Goal: Task Accomplishment & Management: Use online tool/utility

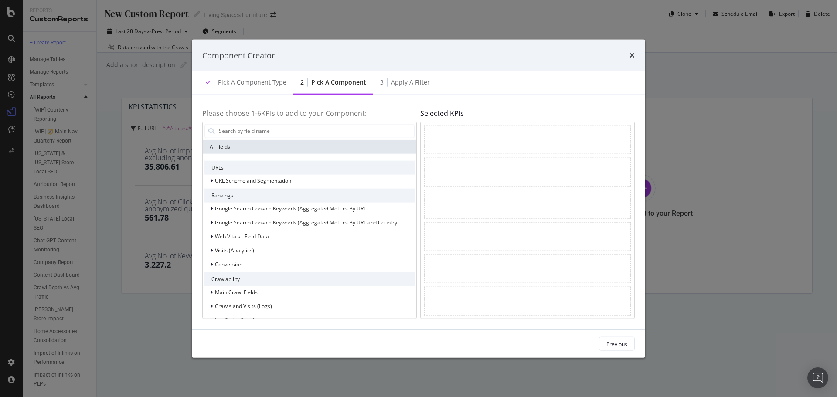
scroll to position [168, 0]
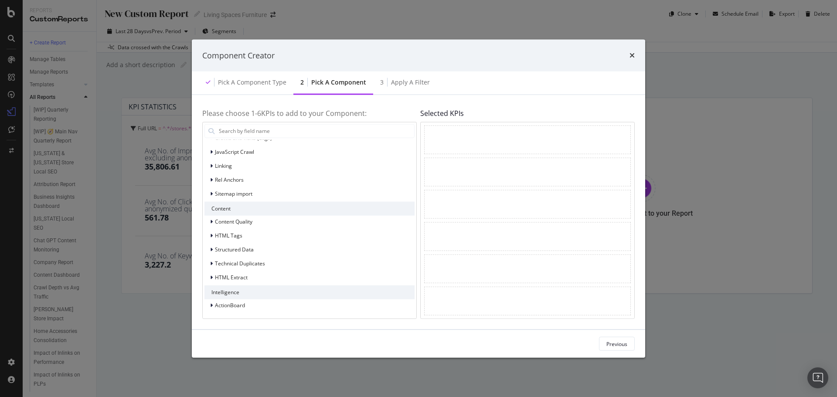
click at [157, 329] on div "Component Creator Pick a Component type 2 Pick a Component 3 Apply a Filter Ple…" at bounding box center [418, 198] width 837 height 397
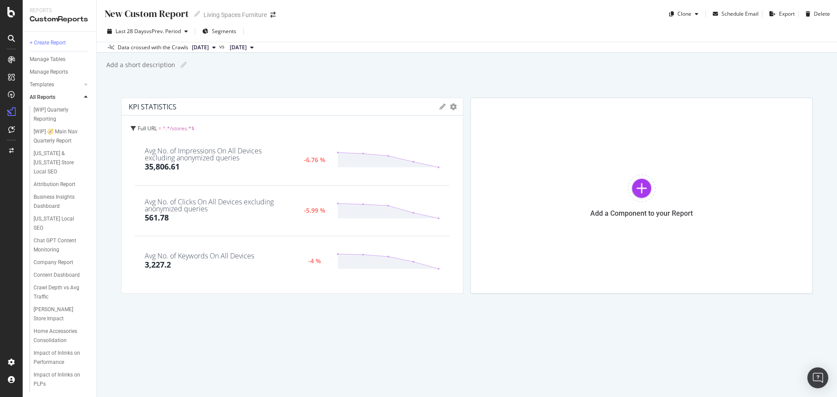
click at [341, 58] on div "New Custom Report New Custom Report Living Spaces Furniture Clone Schedule Emai…" at bounding box center [467, 198] width 740 height 397
click at [82, 98] on div at bounding box center [86, 97] width 9 height 9
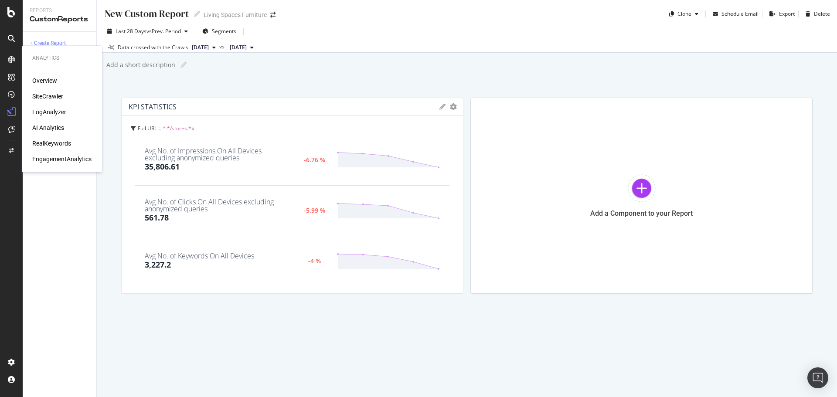
click at [53, 95] on div "SiteCrawler" at bounding box center [47, 96] width 31 height 9
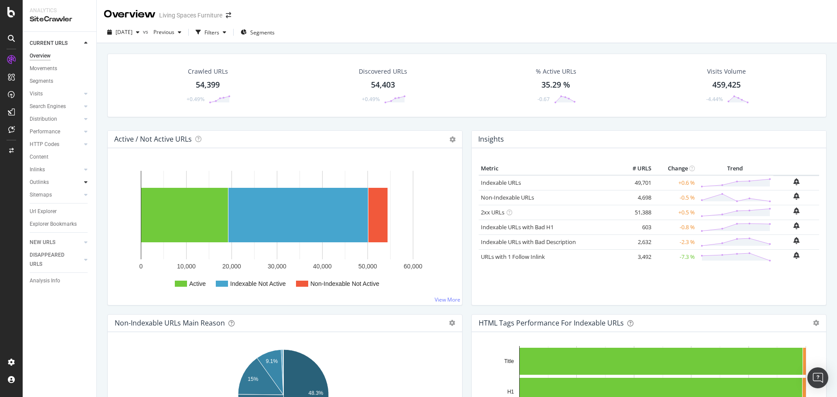
click at [83, 181] on div at bounding box center [86, 182] width 9 height 9
click at [219, 31] on div "Filters" at bounding box center [211, 32] width 15 height 7
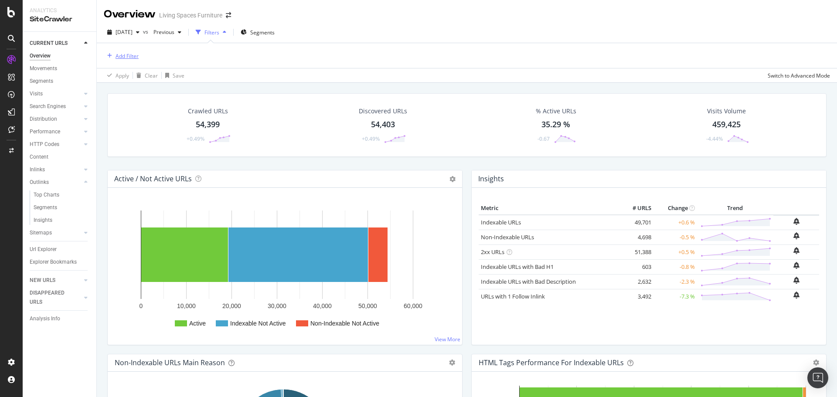
click at [120, 55] on div "Add Filter" at bounding box center [127, 55] width 23 height 7
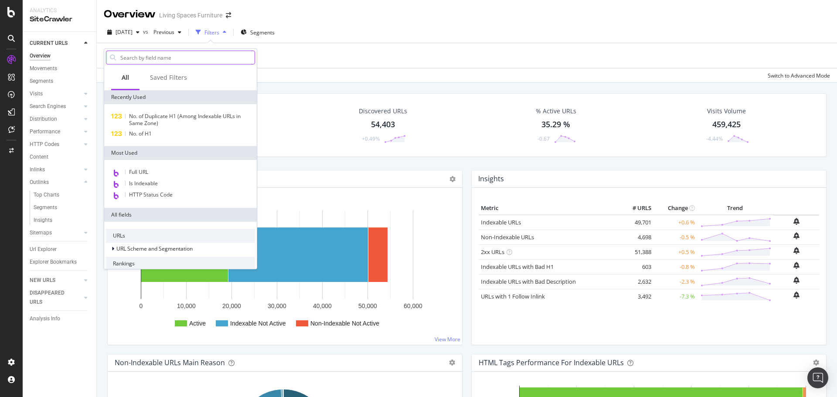
click at [185, 56] on input "text" at bounding box center [186, 57] width 135 height 13
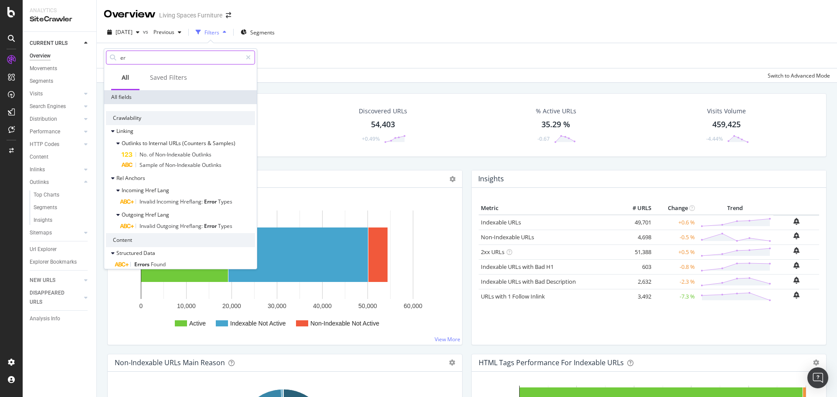
type input "e"
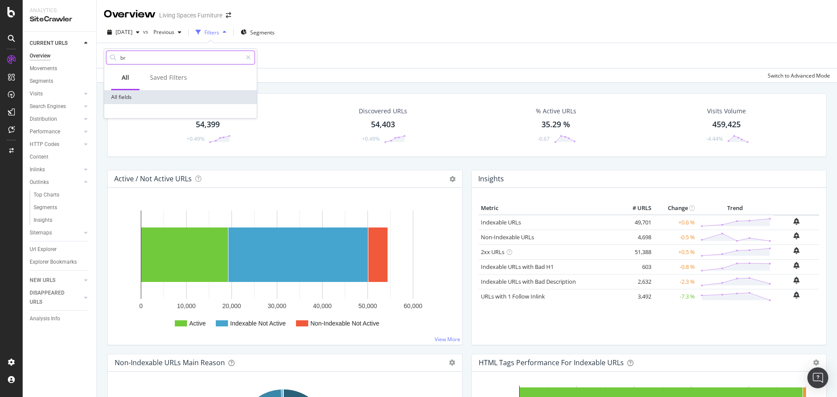
type input "b"
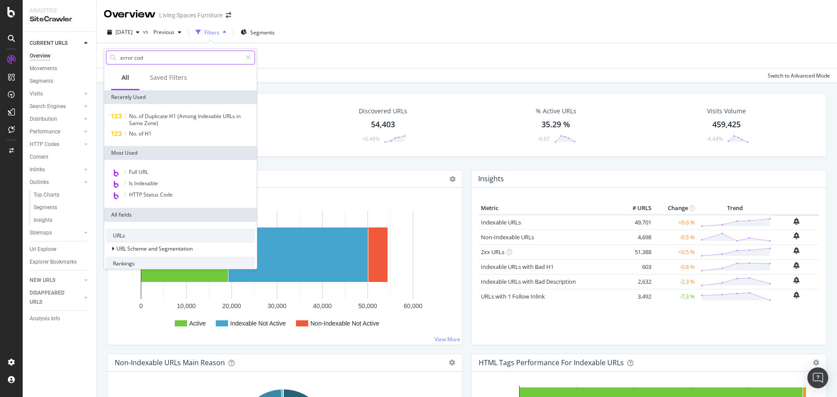
type input "error code"
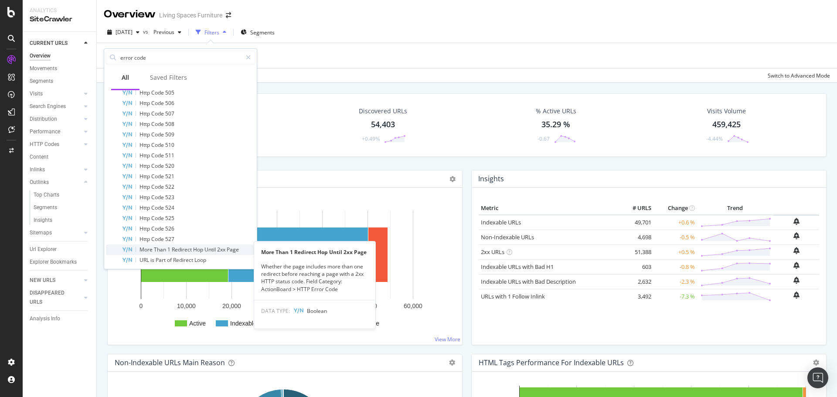
scroll to position [630, 0]
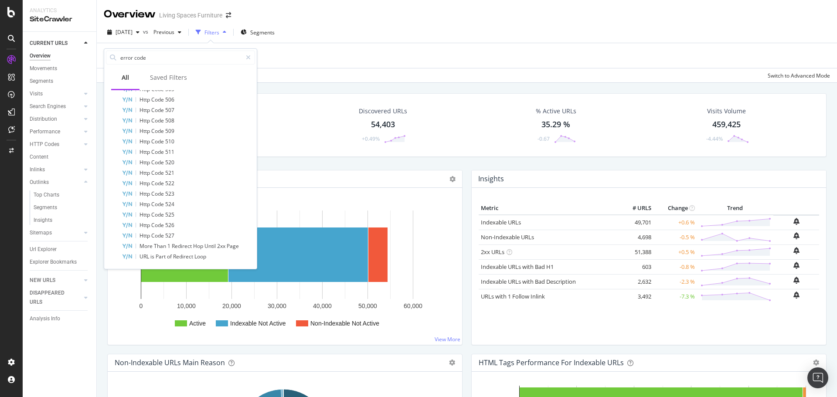
click at [123, 321] on rect "A chart." at bounding box center [285, 270] width 341 height 136
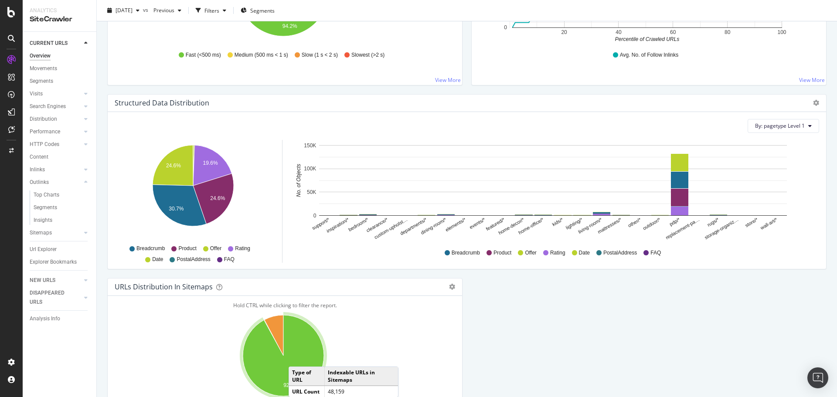
scroll to position [868, 0]
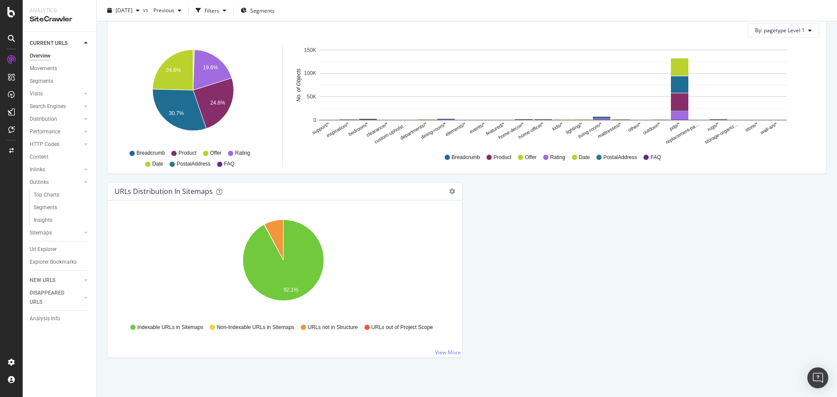
click at [45, 181] on div "Outlinks" at bounding box center [39, 182] width 19 height 9
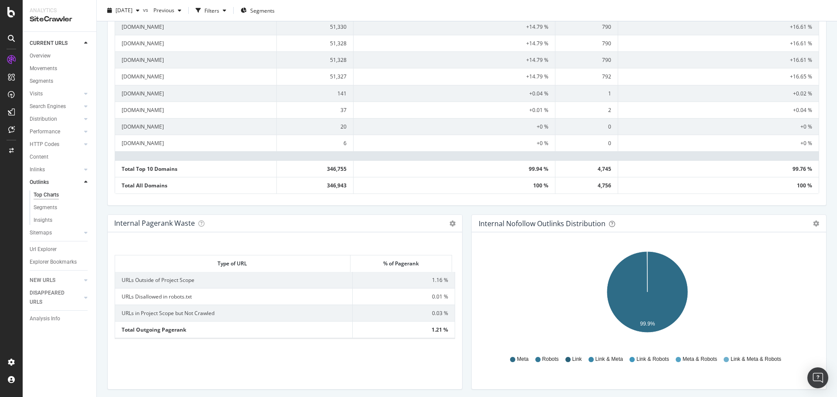
scroll to position [632, 0]
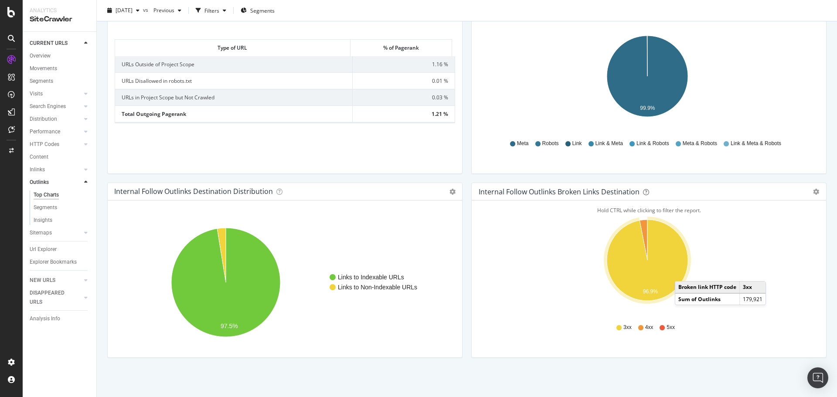
click at [680, 273] on icon "A chart." at bounding box center [647, 260] width 81 height 81
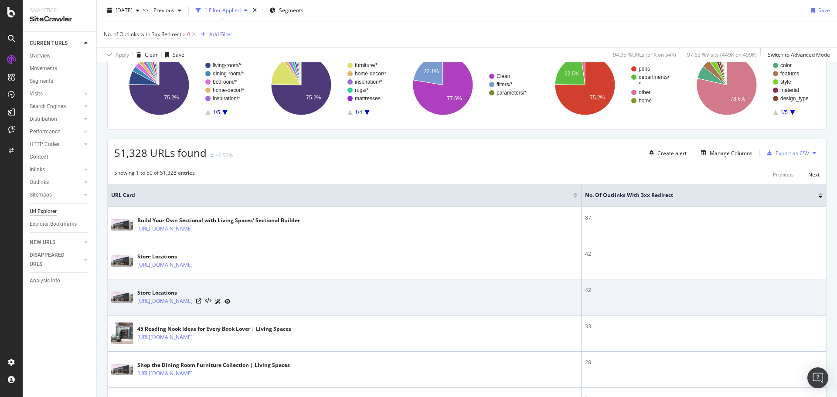
scroll to position [87, 0]
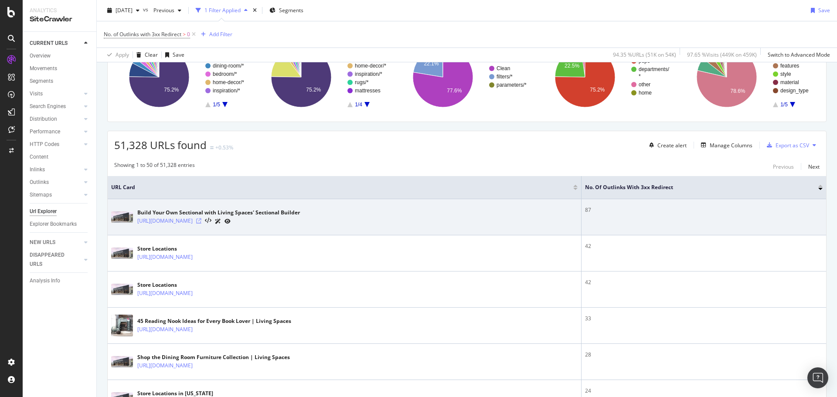
click at [201, 219] on icon at bounding box center [198, 220] width 5 height 5
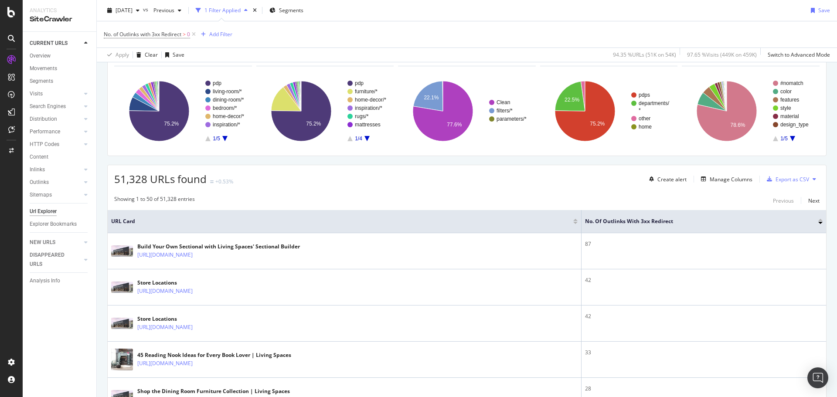
scroll to position [0, 0]
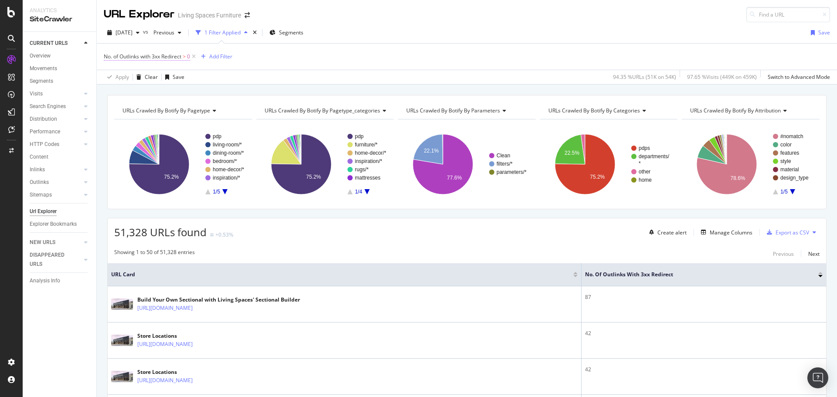
click at [186, 56] on span ">" at bounding box center [184, 56] width 3 height 7
click at [160, 93] on span "with 3xx Redirect (Total)" at bounding box center [141, 90] width 58 height 7
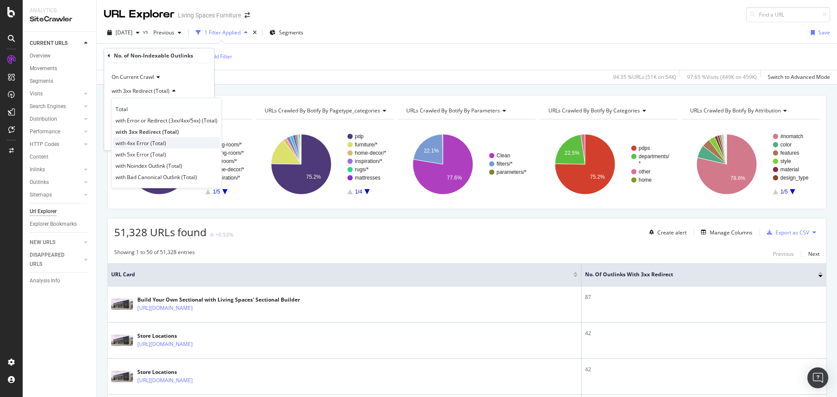
click at [163, 147] on div "with 4xx Error (Total)" at bounding box center [166, 142] width 106 height 11
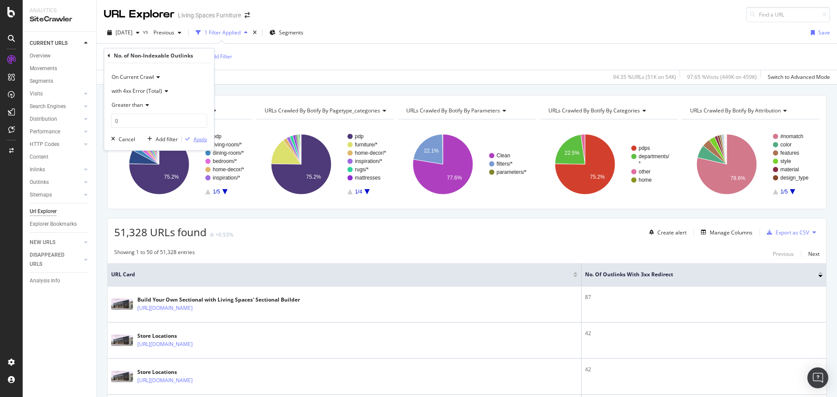
click at [190, 138] on div "button" at bounding box center [188, 138] width 12 height 5
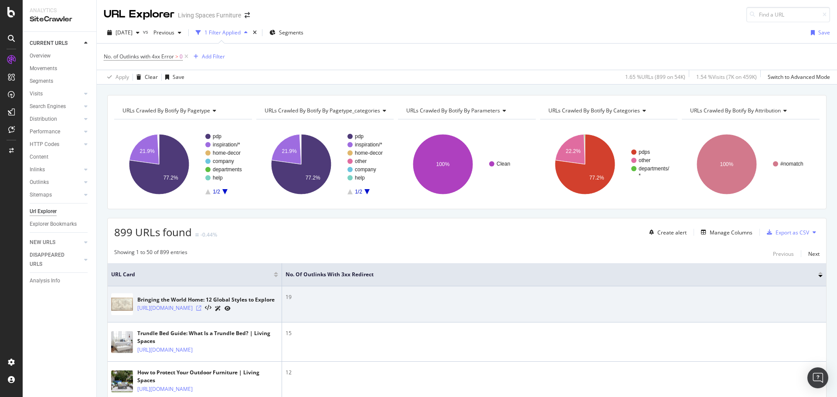
click at [201, 311] on icon at bounding box center [198, 308] width 5 height 5
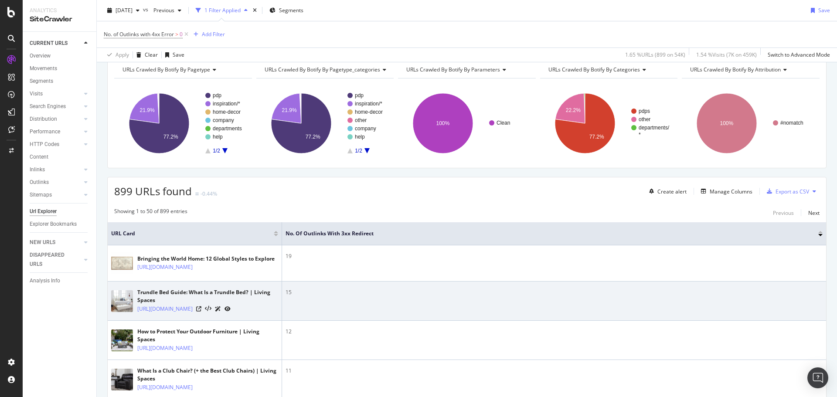
scroll to position [131, 0]
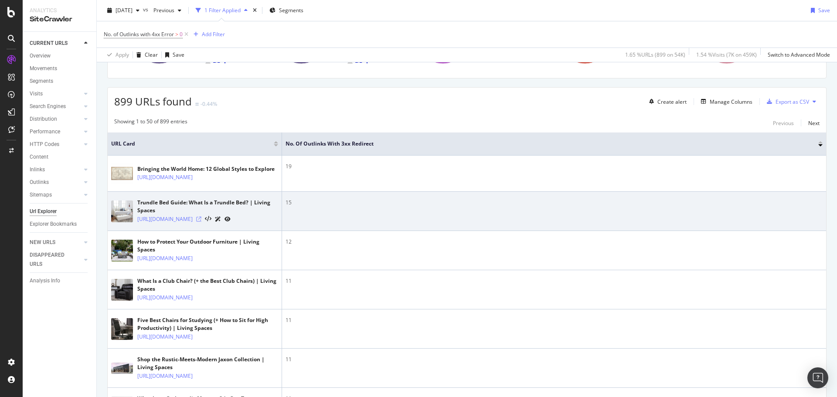
click at [201, 222] on icon at bounding box center [198, 219] width 5 height 5
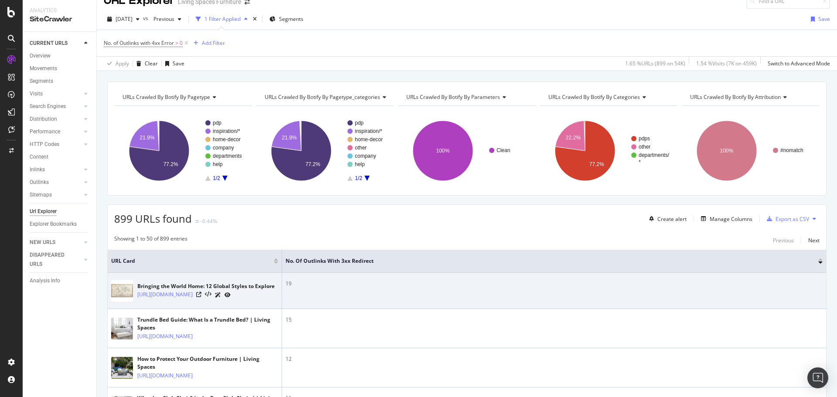
scroll to position [0, 0]
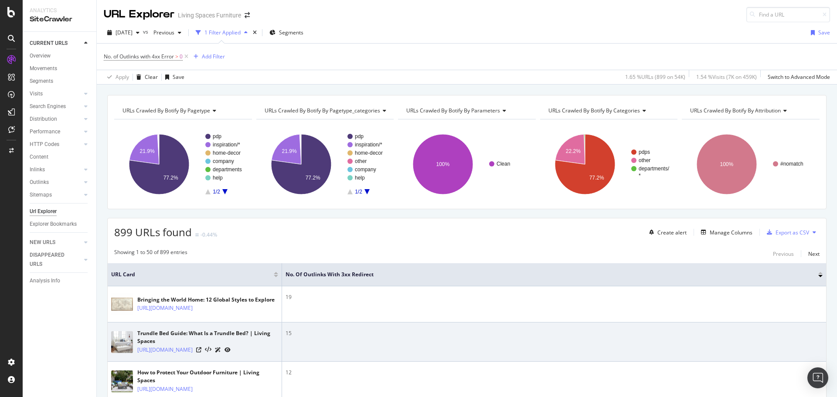
click at [422, 362] on td "15" at bounding box center [554, 342] width 544 height 39
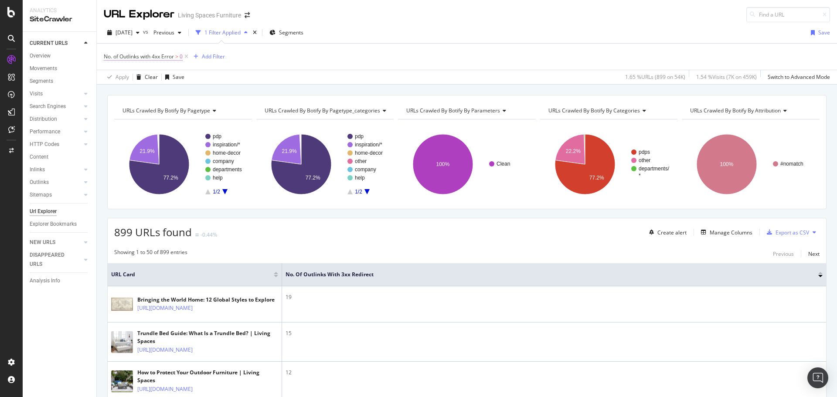
click at [172, 60] on span "No. of Outlinks with 4xx Error" at bounding box center [139, 56] width 70 height 7
click at [161, 90] on span "with 4xx Error (Total)" at bounding box center [137, 90] width 51 height 7
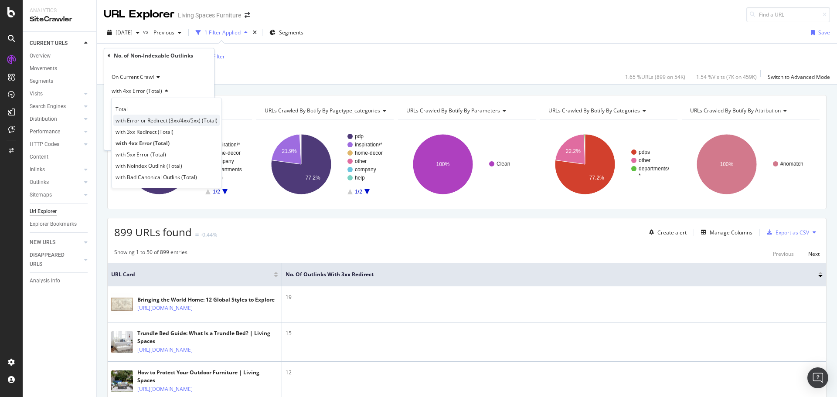
click at [157, 123] on span "with Error or Redirect (3xx/4xx/5xx) (Total)" at bounding box center [167, 120] width 102 height 7
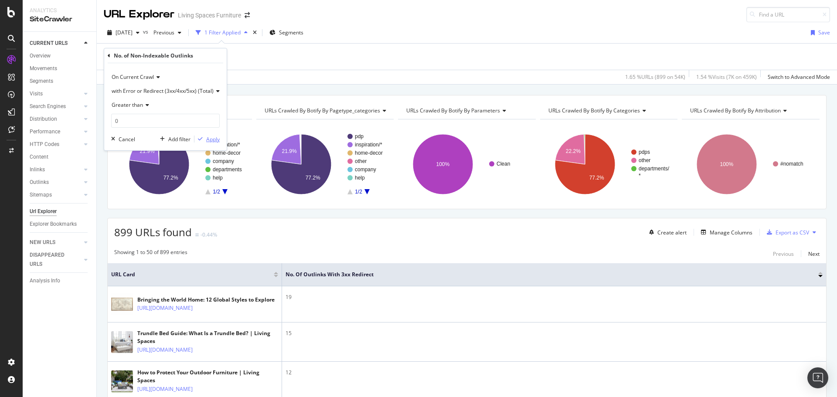
click at [215, 141] on div "Apply" at bounding box center [213, 139] width 14 height 7
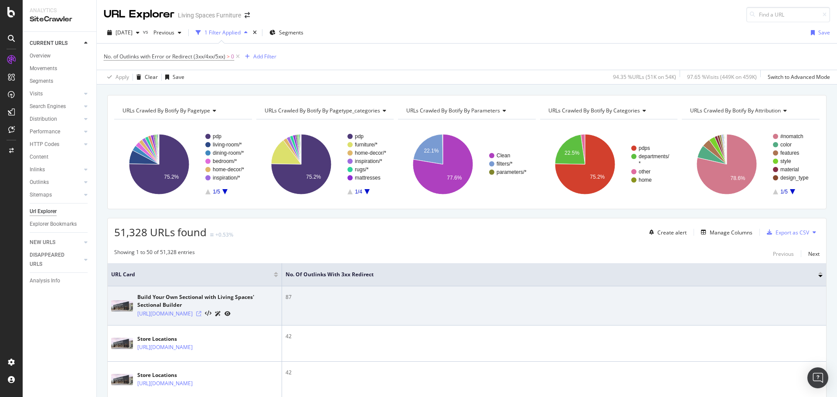
click at [201, 317] on icon at bounding box center [198, 313] width 5 height 5
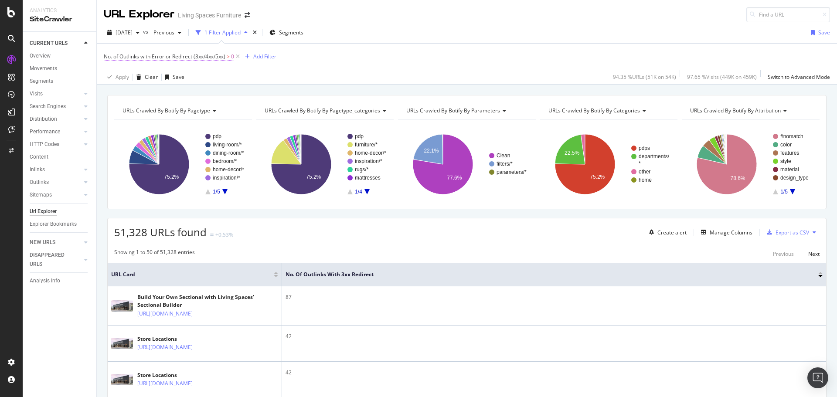
click at [222, 55] on span "No. of Outlinks with Error or Redirect (3xx/4xx/5xx)" at bounding box center [165, 56] width 122 height 7
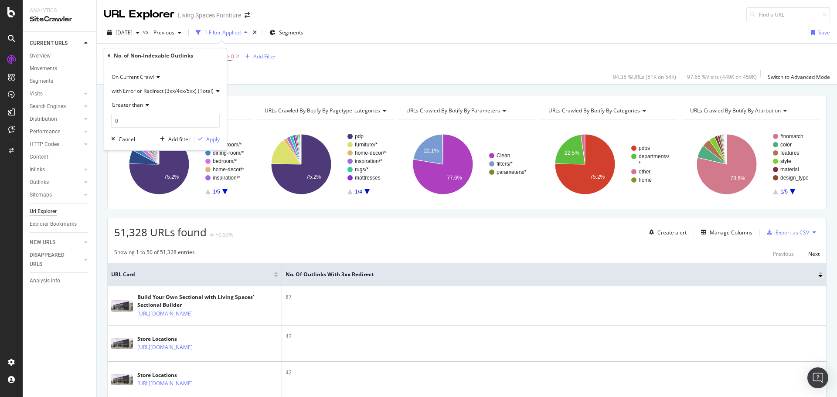
click at [208, 89] on span "with Error or Redirect (3xx/4xx/5xx) (Total)" at bounding box center [163, 90] width 102 height 7
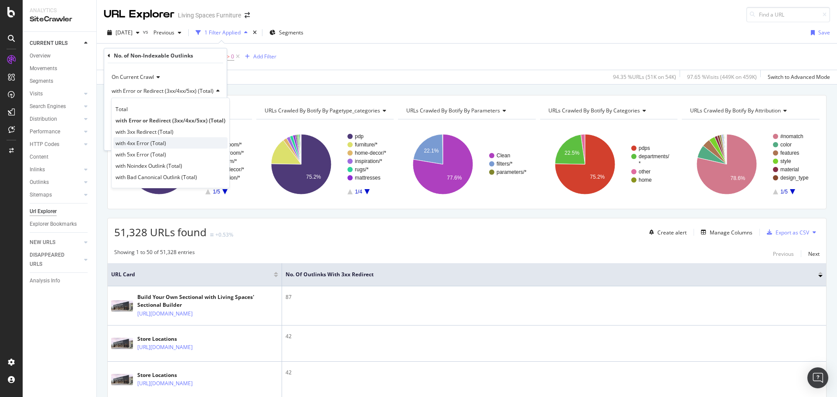
click at [175, 144] on div "with 4xx Error (Total)" at bounding box center [170, 142] width 114 height 11
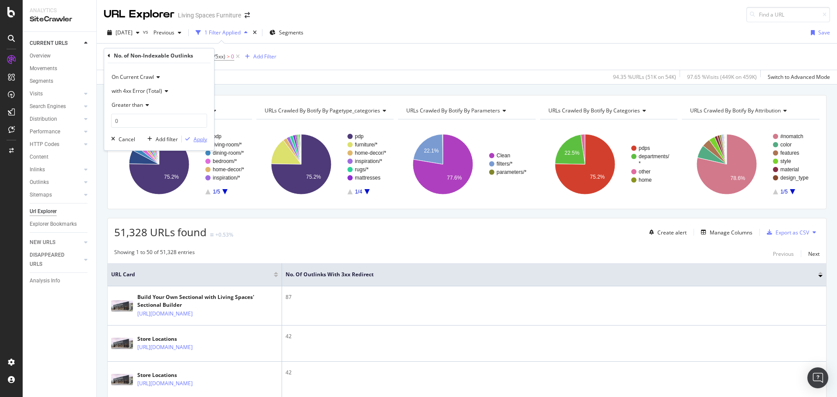
click at [191, 137] on div "button" at bounding box center [188, 138] width 12 height 5
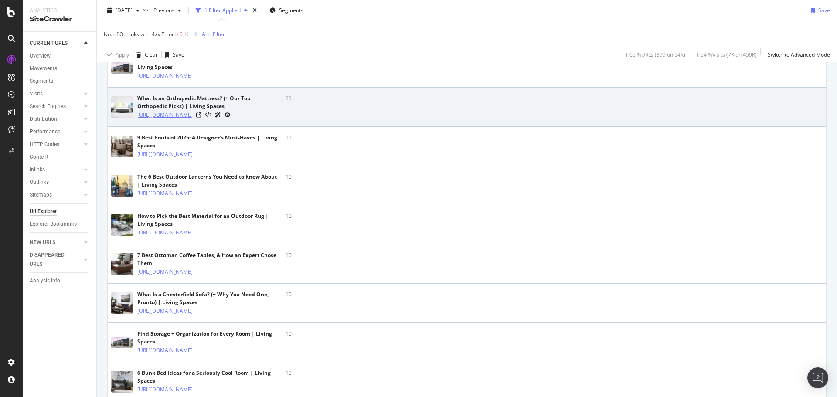
scroll to position [436, 0]
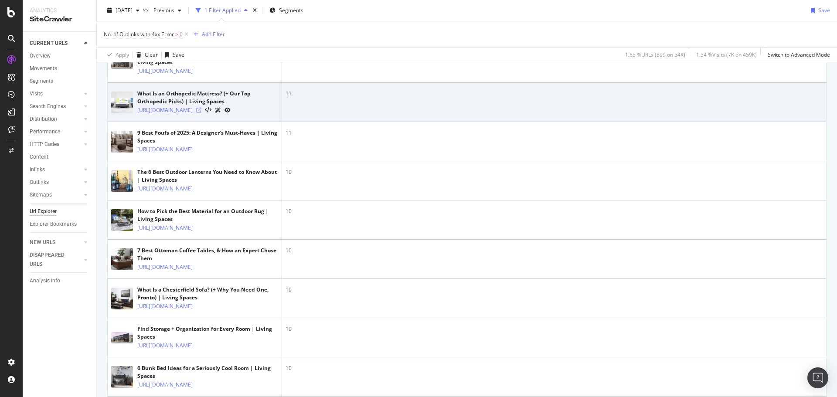
click at [201, 113] on icon at bounding box center [198, 110] width 5 height 5
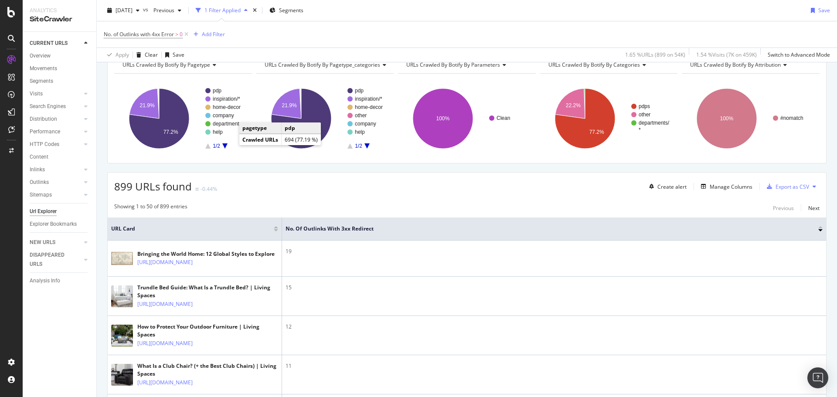
scroll to position [0, 0]
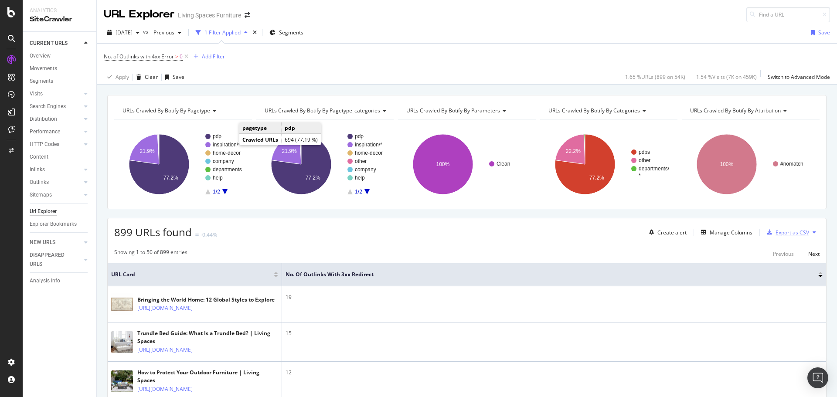
click at [776, 232] on div "Export as CSV" at bounding box center [793, 232] width 34 height 7
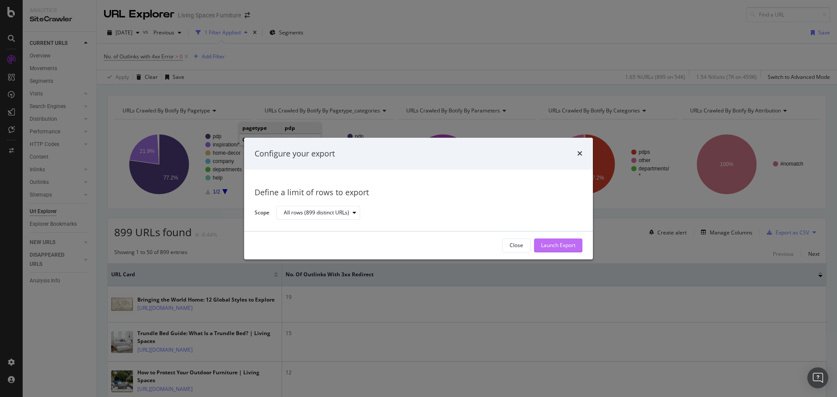
click at [562, 249] on div "Launch Export" at bounding box center [558, 245] width 34 height 7
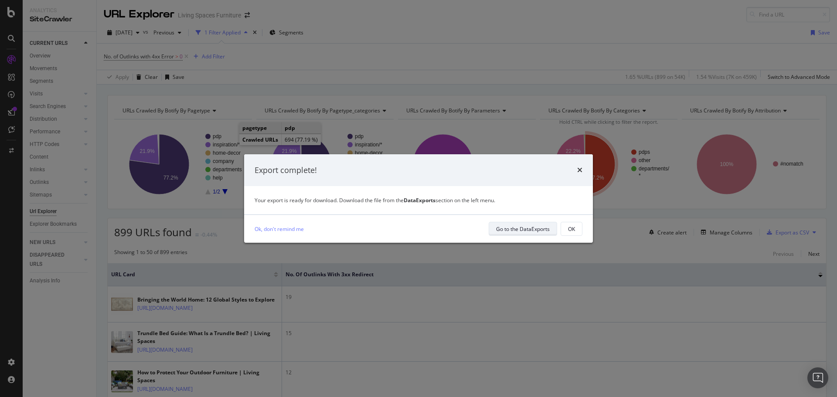
click at [533, 223] on div "Go to the DataExports" at bounding box center [523, 229] width 54 height 12
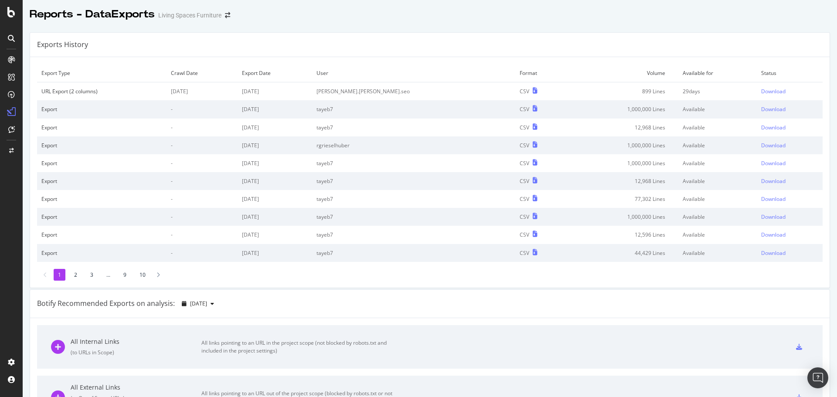
click at [522, 43] on div "Exports History" at bounding box center [430, 45] width 800 height 24
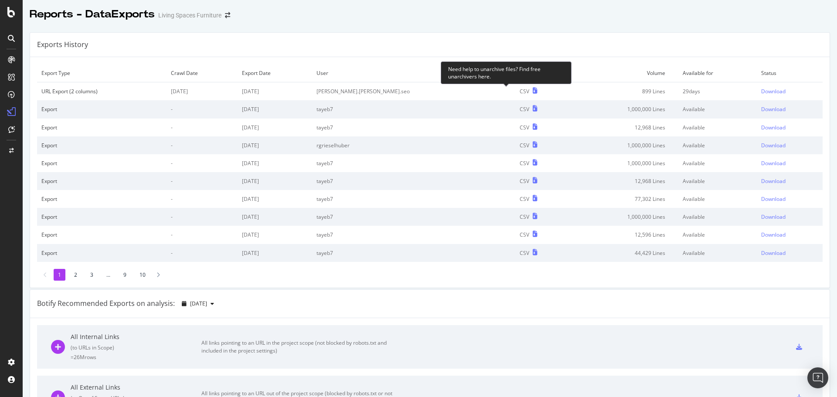
click at [533, 92] on icon at bounding box center [535, 91] width 5 height 6
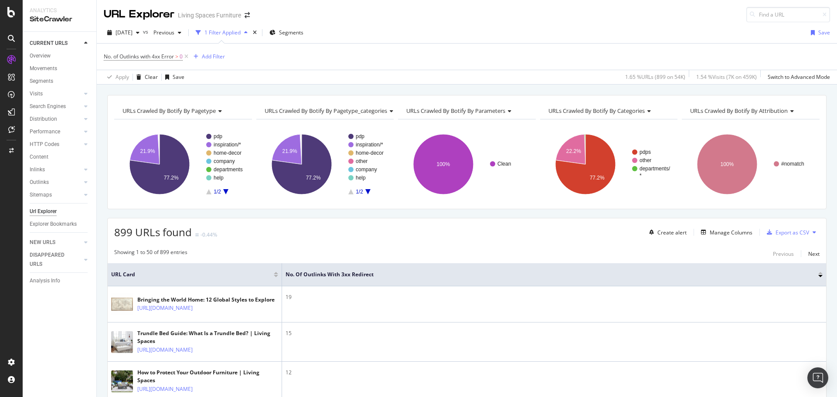
click at [515, 4] on div "URL Explorer Living Spaces Furniture" at bounding box center [467, 11] width 740 height 22
click at [819, 29] on div "Save" at bounding box center [824, 32] width 12 height 7
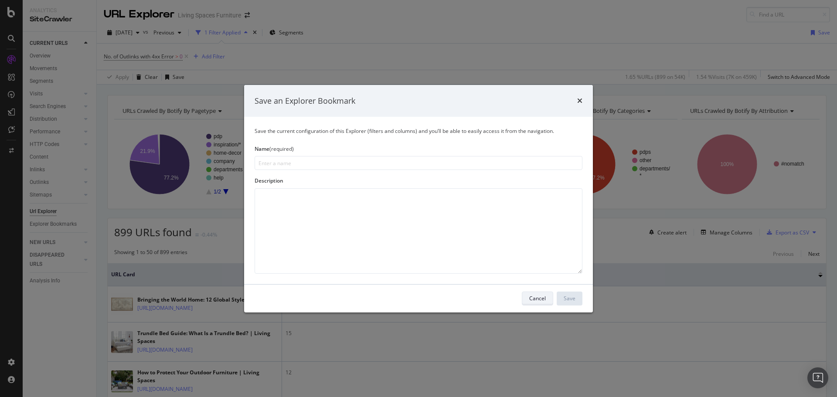
click at [544, 300] on div "Cancel" at bounding box center [537, 298] width 17 height 7
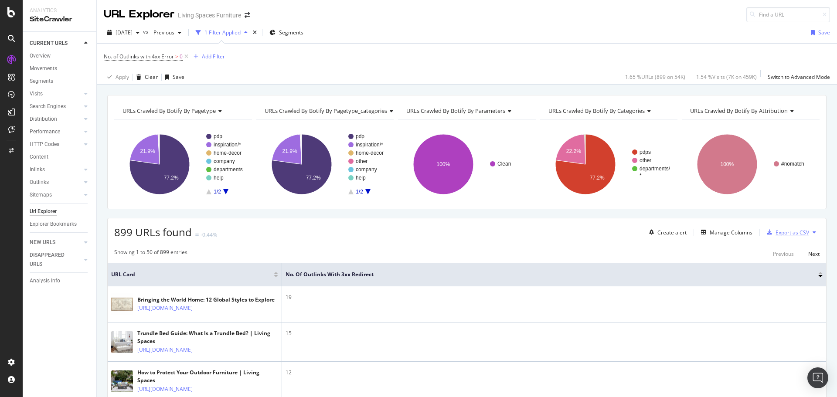
click at [777, 232] on div "Export as CSV" at bounding box center [793, 232] width 34 height 7
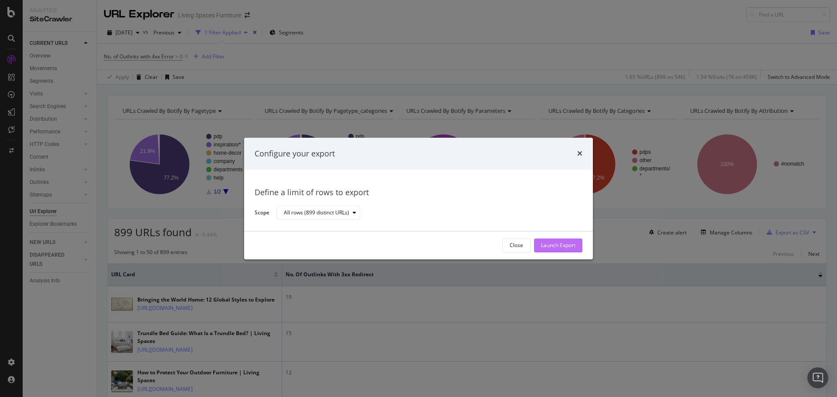
click at [568, 245] on div "Launch Export" at bounding box center [558, 245] width 34 height 7
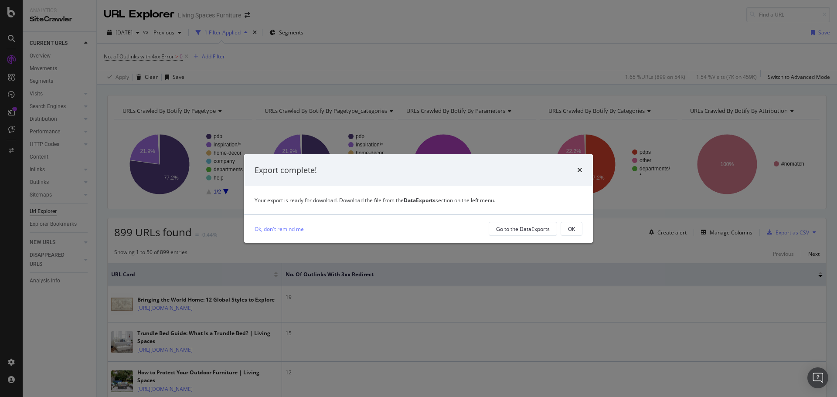
click at [334, 202] on div "Your export is ready for download. Download the file from the DataExports secti…" at bounding box center [419, 200] width 328 height 7
click at [527, 228] on div "Go to the DataExports" at bounding box center [523, 228] width 54 height 7
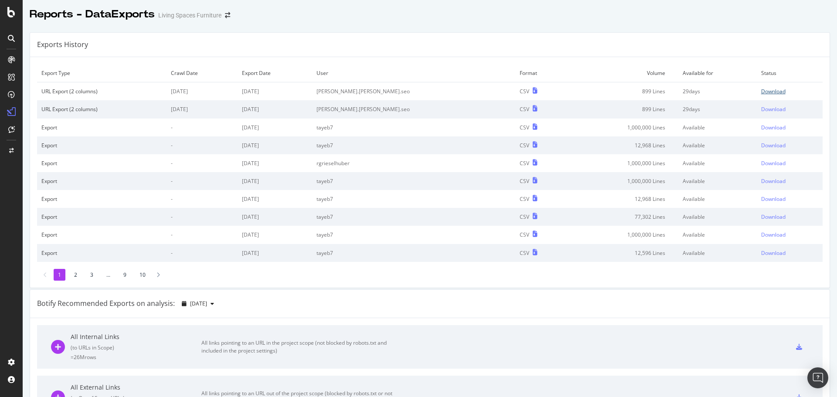
click at [761, 91] on div "Download" at bounding box center [773, 91] width 24 height 7
